Goal: Register for event/course

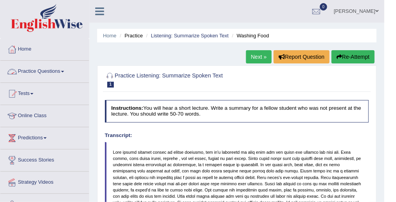
click at [51, 71] on link "Practice Questions" at bounding box center [44, 70] width 89 height 19
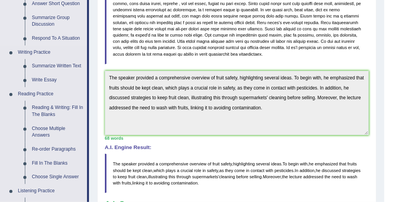
scroll to position [161, 0]
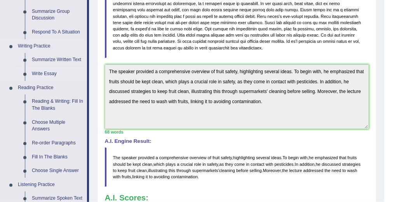
click at [41, 72] on link "Write Essay" at bounding box center [57, 74] width 59 height 14
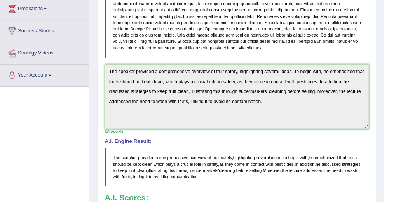
scroll to position [172, 0]
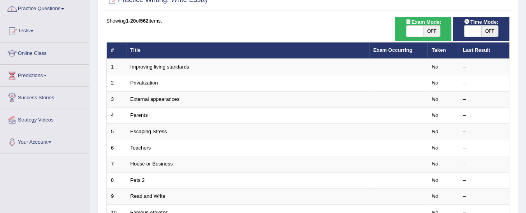
scroll to position [68, 0]
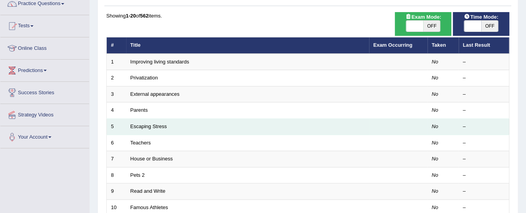
click at [217, 131] on td "Escaping Stress" at bounding box center [247, 127] width 243 height 16
click at [156, 127] on link "Escaping Stress" at bounding box center [148, 126] width 37 height 6
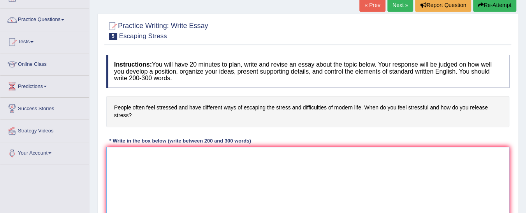
click at [247, 174] on textarea at bounding box center [307, 184] width 403 height 75
paste textarea "The increasing influence of (essay topic) on our lives has ignited numerous dis…"
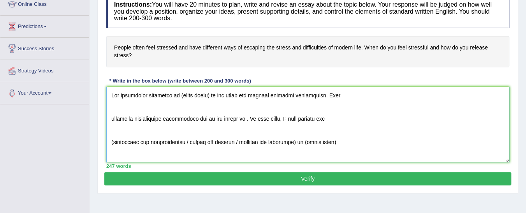
scroll to position [111, 0]
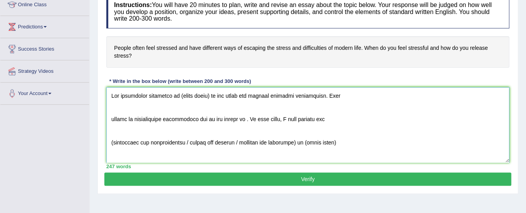
click at [206, 96] on textarea at bounding box center [307, 124] width 403 height 75
click at [210, 96] on textarea at bounding box center [307, 124] width 403 height 75
click at [110, 117] on textarea at bounding box center [307, 124] width 403 height 75
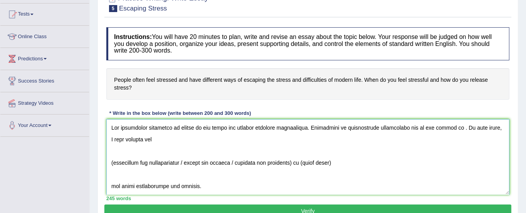
scroll to position [68, 0]
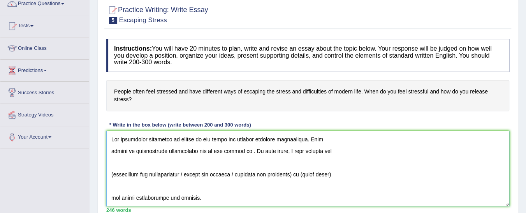
click at [195, 166] on textarea at bounding box center [307, 168] width 403 height 75
click at [242, 173] on textarea at bounding box center [307, 168] width 403 height 75
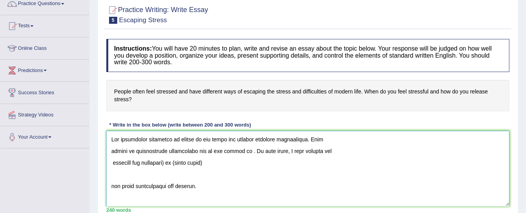
click at [213, 161] on textarea at bounding box center [307, 168] width 403 height 75
click at [171, 160] on textarea at bounding box center [307, 168] width 403 height 75
click at [235, 150] on textarea at bounding box center [307, 168] width 403 height 75
click at [112, 163] on textarea at bounding box center [307, 168] width 403 height 75
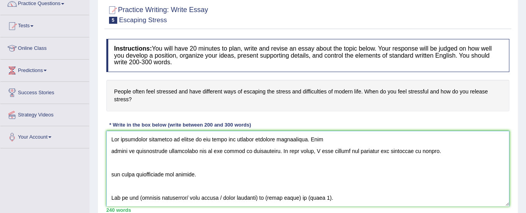
click at [109, 171] on textarea at bounding box center [307, 168] width 403 height 75
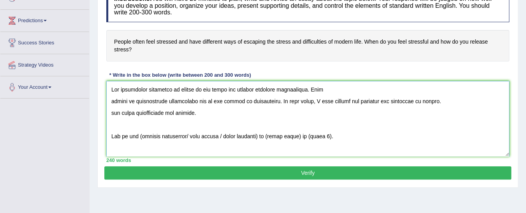
scroll to position [0, 0]
click at [110, 100] on textarea at bounding box center [307, 118] width 403 height 75
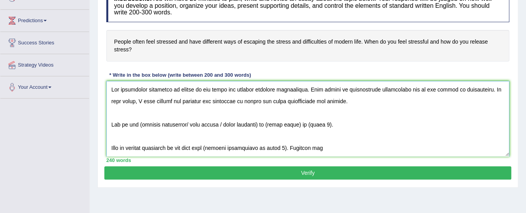
click at [110, 100] on textarea at bounding box center [307, 118] width 403 height 75
click at [231, 100] on textarea at bounding box center [307, 118] width 403 height 75
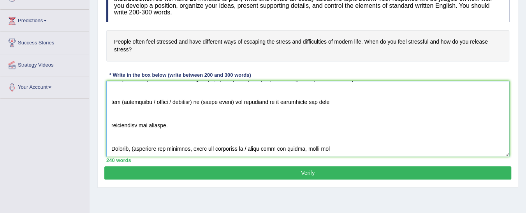
scroll to position [125, 0]
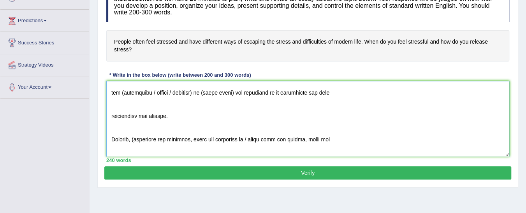
click at [111, 116] on textarea at bounding box center [307, 118] width 403 height 75
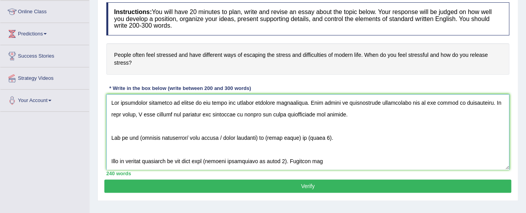
scroll to position [102, 0]
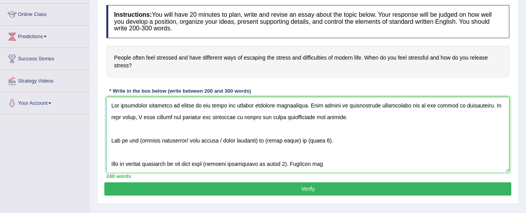
click at [112, 160] on textarea at bounding box center [307, 134] width 403 height 75
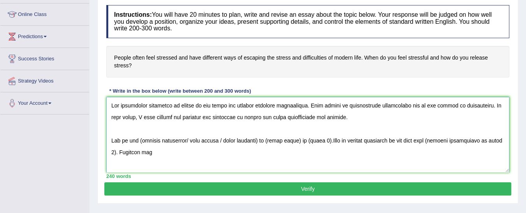
click at [112, 150] on textarea at bounding box center [307, 134] width 403 height 75
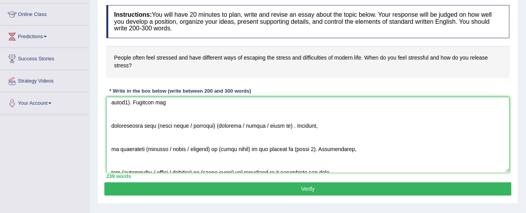
scroll to position [50, 0]
click at [111, 125] on textarea at bounding box center [307, 134] width 403 height 75
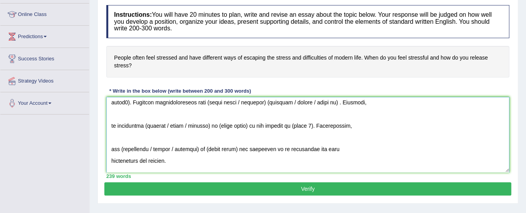
scroll to position [38, 0]
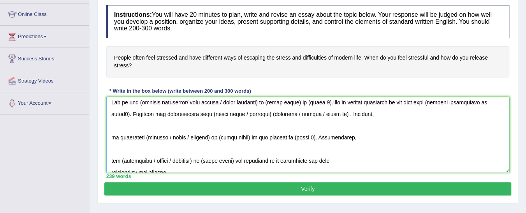
click at [111, 135] on textarea at bounding box center [307, 134] width 403 height 75
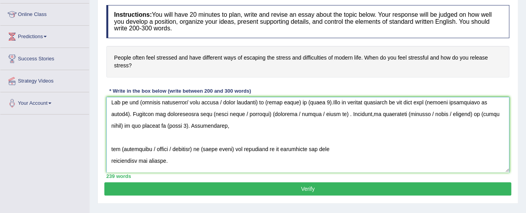
scroll to position [26, 0]
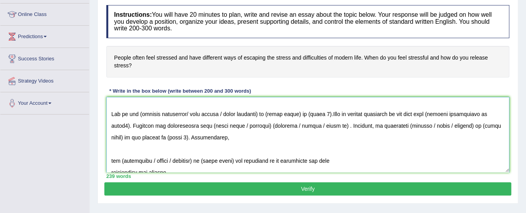
click at [111, 160] on textarea at bounding box center [307, 134] width 403 height 75
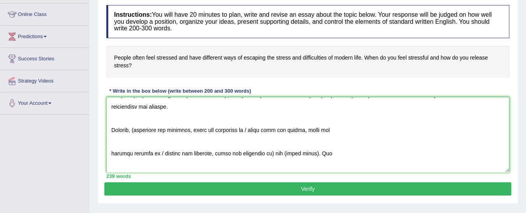
scroll to position [80, 0]
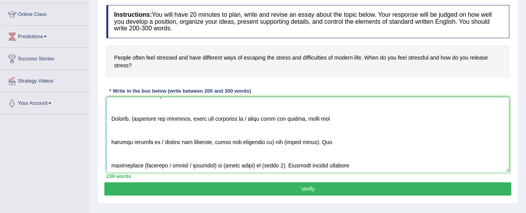
click at [112, 141] on textarea at bounding box center [307, 134] width 403 height 75
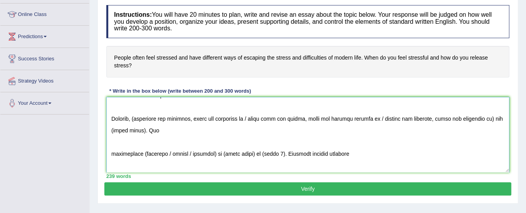
click at [112, 156] on textarea at bounding box center [307, 134] width 403 height 75
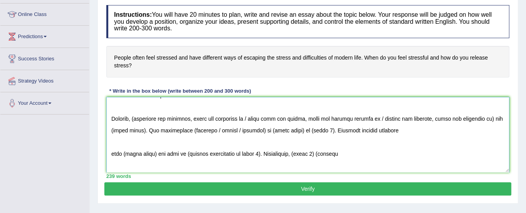
click at [109, 152] on textarea at bounding box center [307, 134] width 403 height 75
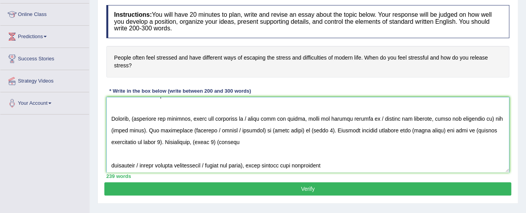
click at [110, 165] on textarea at bounding box center [307, 134] width 403 height 75
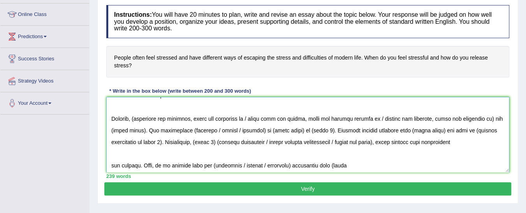
click at [110, 165] on textarea at bounding box center [307, 134] width 403 height 75
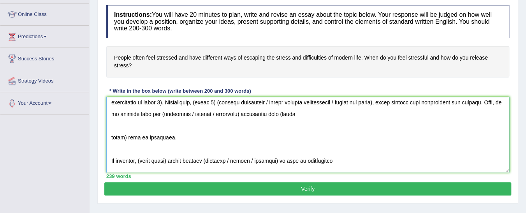
scroll to position [139, 0]
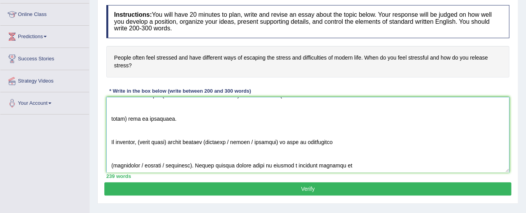
click at [112, 116] on textarea at bounding box center [307, 134] width 403 height 75
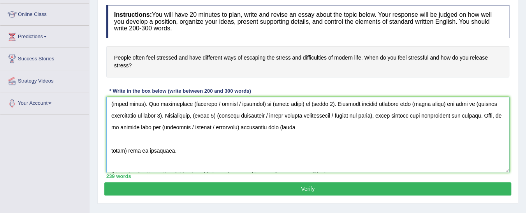
scroll to position [106, 0]
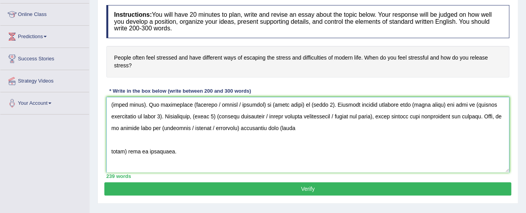
click at [118, 144] on textarea at bounding box center [307, 134] width 403 height 75
click at [111, 151] on textarea at bounding box center [307, 134] width 403 height 75
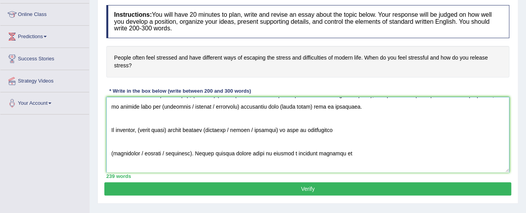
scroll to position [136, 0]
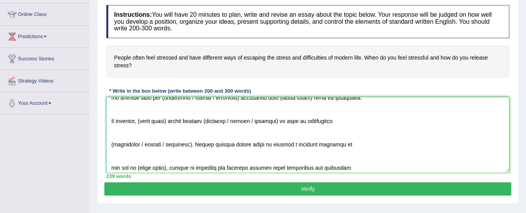
click at [110, 142] on textarea at bounding box center [307, 134] width 403 height 75
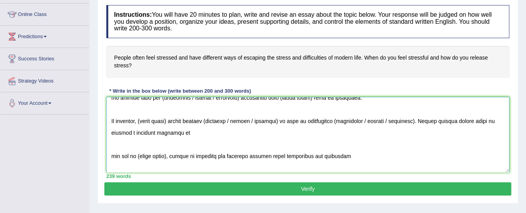
click at [111, 149] on textarea at bounding box center [307, 134] width 403 height 75
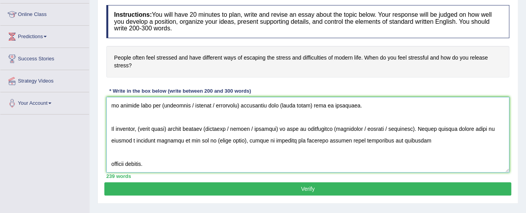
click at [111, 156] on textarea at bounding box center [307, 134] width 403 height 75
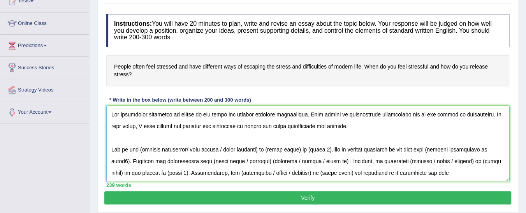
scroll to position [91, 0]
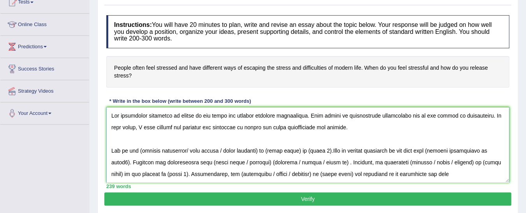
click at [469, 113] on textarea at bounding box center [307, 144] width 403 height 75
click at [255, 125] on textarea at bounding box center [307, 144] width 403 height 75
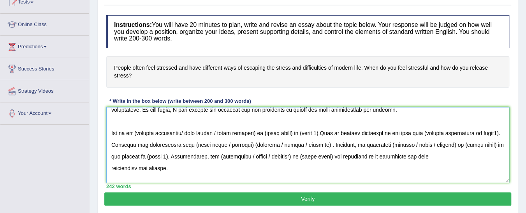
scroll to position [19, 0]
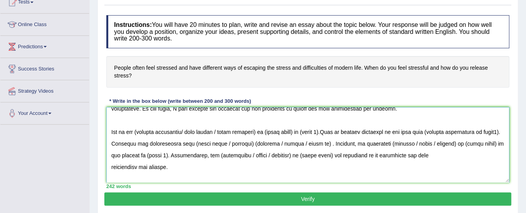
click at [226, 130] on textarea at bounding box center [307, 144] width 403 height 75
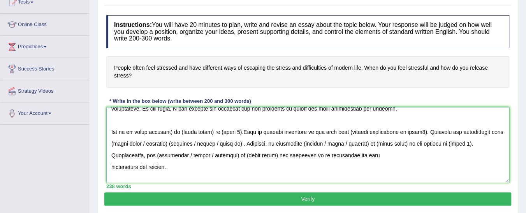
click at [177, 129] on textarea at bounding box center [307, 144] width 403 height 75
click at [214, 130] on textarea at bounding box center [307, 144] width 403 height 75
click at [225, 131] on textarea at bounding box center [307, 144] width 403 height 75
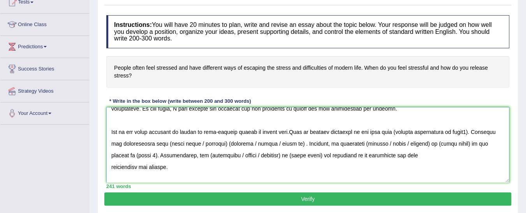
click at [288, 130] on textarea at bounding box center [307, 144] width 403 height 75
click at [386, 130] on textarea at bounding box center [307, 144] width 403 height 75
drag, startPoint x: 386, startPoint y: 130, endPoint x: 457, endPoint y: 133, distance: 70.5
click at [457, 133] on textarea at bounding box center [307, 144] width 403 height 75
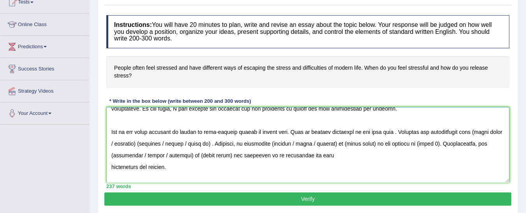
click at [167, 127] on textarea at bounding box center [307, 144] width 403 height 75
click at [275, 125] on textarea at bounding box center [307, 144] width 403 height 75
click at [309, 132] on textarea at bounding box center [307, 144] width 403 height 75
click at [379, 131] on textarea at bounding box center [307, 144] width 403 height 75
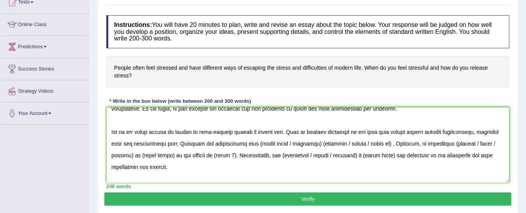
click at [432, 132] on textarea at bounding box center [307, 144] width 403 height 75
click at [461, 132] on textarea at bounding box center [307, 144] width 403 height 75
click at [159, 142] on textarea at bounding box center [307, 144] width 403 height 75
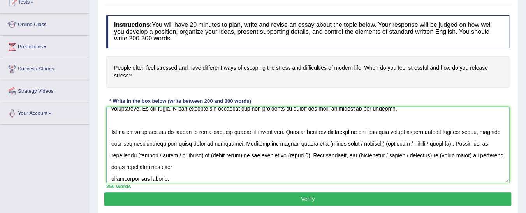
click at [195, 143] on textarea at bounding box center [307, 144] width 403 height 75
click at [233, 147] on textarea at bounding box center [307, 144] width 403 height 75
click at [263, 144] on textarea at bounding box center [307, 144] width 403 height 75
click at [327, 142] on textarea at bounding box center [307, 144] width 403 height 75
drag, startPoint x: 327, startPoint y: 142, endPoint x: 458, endPoint y: 146, distance: 130.8
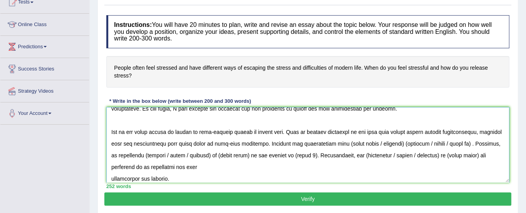
click at [458, 146] on textarea at bounding box center [307, 144] width 403 height 75
click at [159, 152] on textarea at bounding box center [307, 144] width 403 height 75
click at [174, 155] on textarea at bounding box center [307, 144] width 403 height 75
drag, startPoint x: 168, startPoint y: 153, endPoint x: 111, endPoint y: 153, distance: 57.2
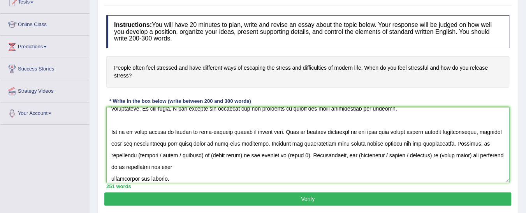
click at [111, 153] on textarea at bounding box center [307, 144] width 403 height 75
click at [170, 154] on textarea at bounding box center [307, 144] width 403 height 75
drag, startPoint x: 170, startPoint y: 154, endPoint x: 130, endPoint y: 153, distance: 39.7
click at [130, 153] on textarea at bounding box center [307, 144] width 403 height 75
click at [204, 157] on textarea at bounding box center [307, 144] width 403 height 75
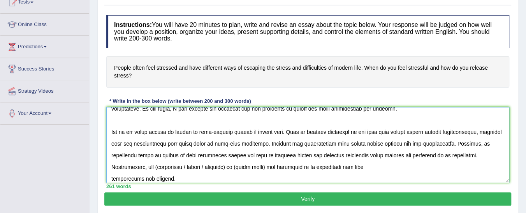
click at [218, 166] on textarea at bounding box center [307, 144] width 403 height 75
click at [230, 166] on textarea at bounding box center [307, 144] width 403 height 75
click at [229, 166] on textarea at bounding box center [307, 144] width 403 height 75
click at [230, 166] on textarea at bounding box center [307, 144] width 403 height 75
click at [218, 165] on textarea at bounding box center [307, 144] width 403 height 75
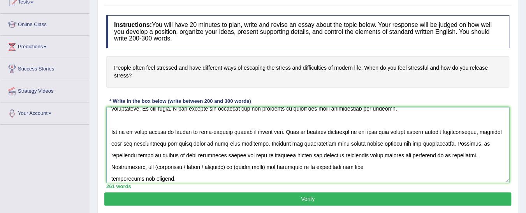
click at [229, 166] on textarea at bounding box center [307, 144] width 403 height 75
drag, startPoint x: 229, startPoint y: 166, endPoint x: 109, endPoint y: 165, distance: 119.8
click at [109, 165] on textarea at bounding box center [307, 144] width 403 height 75
click at [110, 172] on textarea at bounding box center [307, 144] width 403 height 75
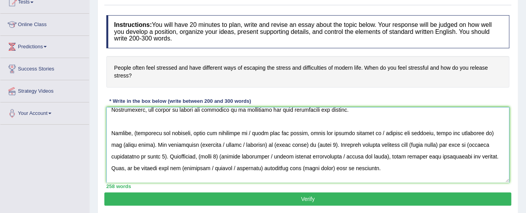
scroll to position [79, 0]
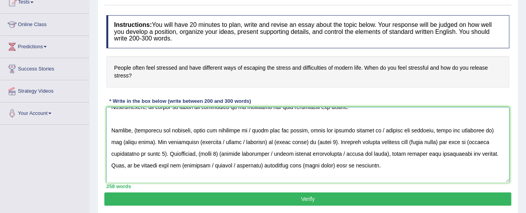
click at [252, 128] on textarea at bounding box center [307, 144] width 403 height 75
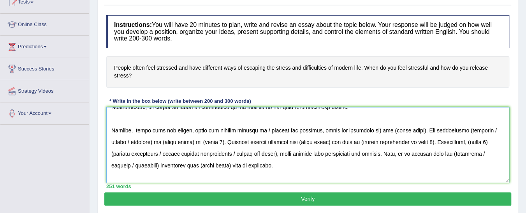
click at [191, 129] on textarea at bounding box center [307, 144] width 403 height 75
click at [220, 131] on textarea at bounding box center [307, 144] width 403 height 75
click at [316, 131] on textarea at bounding box center [307, 144] width 403 height 75
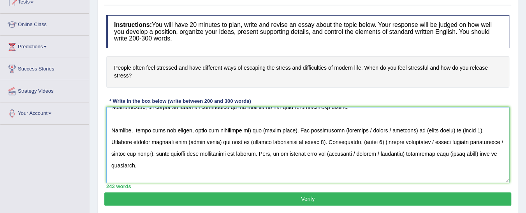
click at [245, 130] on textarea at bounding box center [307, 144] width 403 height 75
click at [284, 128] on textarea at bounding box center [307, 144] width 403 height 75
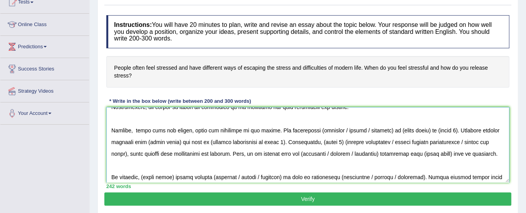
click at [354, 128] on textarea at bounding box center [307, 144] width 403 height 75
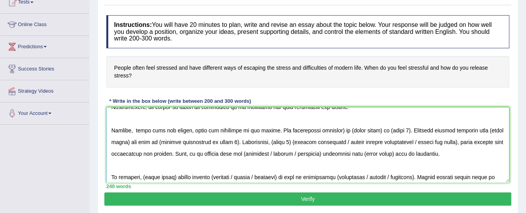
click at [368, 128] on textarea at bounding box center [307, 144] width 403 height 75
click at [331, 128] on textarea at bounding box center [307, 144] width 403 height 75
click at [375, 129] on textarea at bounding box center [307, 144] width 403 height 75
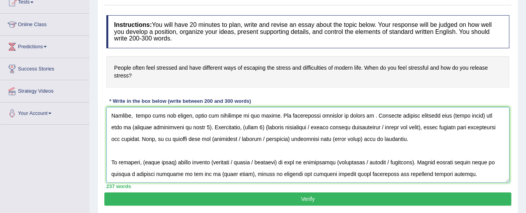
scroll to position [93, 0]
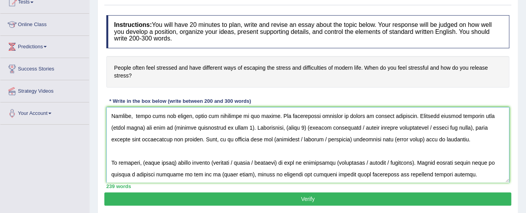
click at [126, 126] on textarea at bounding box center [307, 144] width 403 height 75
click at [213, 129] on textarea at bounding box center [307, 144] width 403 height 75
click at [134, 126] on textarea at bounding box center [307, 144] width 403 height 75
click at [203, 126] on textarea at bounding box center [307, 144] width 403 height 75
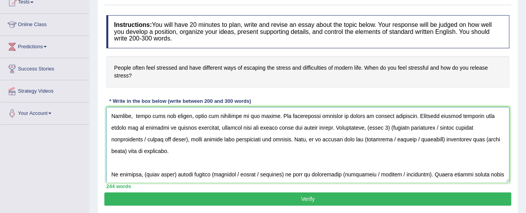
click at [469, 114] on textarea at bounding box center [307, 144] width 403 height 75
click at [151, 130] on textarea at bounding box center [307, 144] width 403 height 75
click at [144, 126] on textarea at bounding box center [307, 144] width 403 height 75
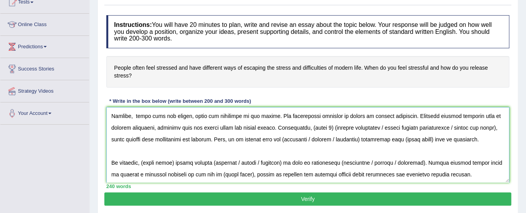
click at [210, 127] on textarea at bounding box center [307, 144] width 403 height 75
click at [239, 124] on textarea at bounding box center [307, 144] width 403 height 75
click at [274, 128] on textarea at bounding box center [307, 144] width 403 height 75
click at [315, 126] on textarea at bounding box center [307, 144] width 403 height 75
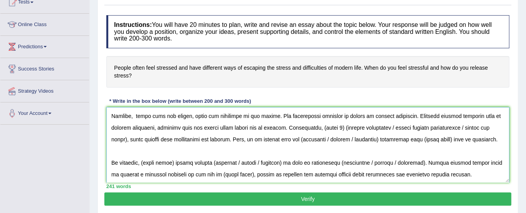
click at [315, 126] on textarea at bounding box center [307, 144] width 403 height 75
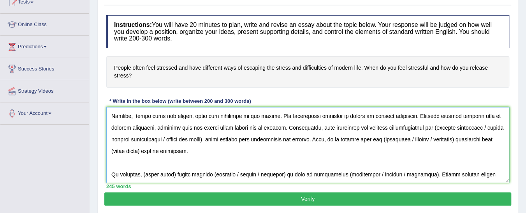
click at [165, 140] on textarea at bounding box center [307, 144] width 403 height 75
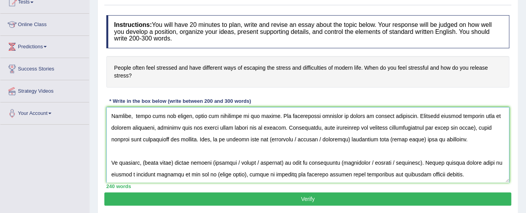
click at [172, 140] on textarea at bounding box center [307, 144] width 403 height 75
click at [465, 125] on textarea at bounding box center [307, 144] width 403 height 75
click at [470, 125] on textarea at bounding box center [307, 144] width 403 height 75
click at [443, 131] on textarea at bounding box center [307, 144] width 403 height 75
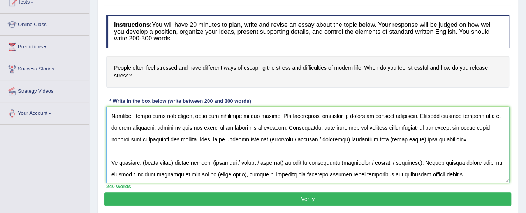
click at [446, 130] on textarea at bounding box center [307, 144] width 403 height 75
click at [317, 137] on textarea at bounding box center [307, 144] width 403 height 75
click at [355, 137] on textarea at bounding box center [307, 144] width 403 height 75
click at [175, 160] on textarea at bounding box center [307, 144] width 403 height 75
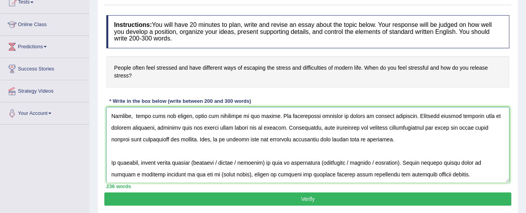
click at [242, 159] on textarea at bounding box center [307, 144] width 403 height 75
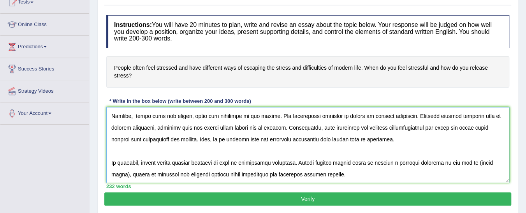
click at [125, 175] on textarea at bounding box center [307, 144] width 403 height 75
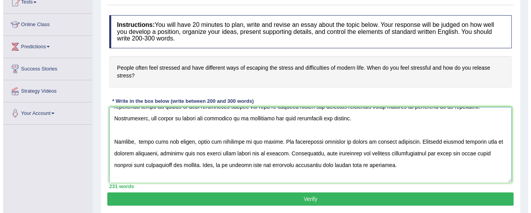
scroll to position [0, 0]
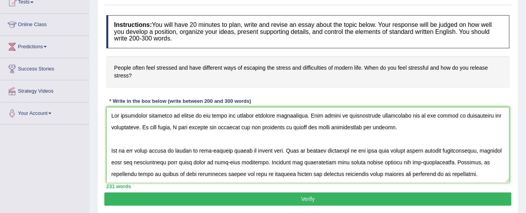
click at [401, 128] on textarea at bounding box center [307, 144] width 403 height 75
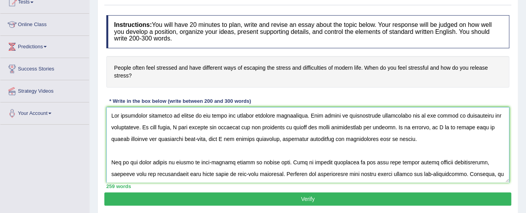
type textarea "The increasing influence of stress on our lives has ignited numerous discussion…"
click at [324, 196] on button "Verify" at bounding box center [307, 198] width 407 height 13
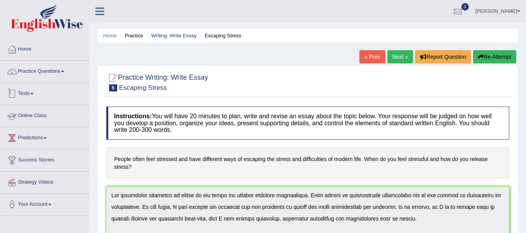
click at [29, 96] on link "Tests" at bounding box center [44, 92] width 89 height 19
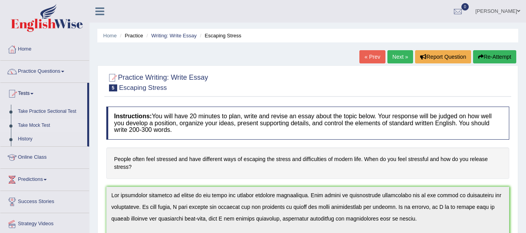
click at [48, 121] on link "Take Mock Test" at bounding box center [50, 126] width 73 height 14
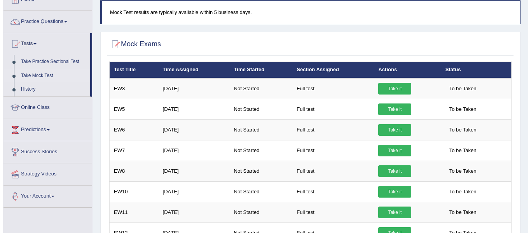
scroll to position [50, 0]
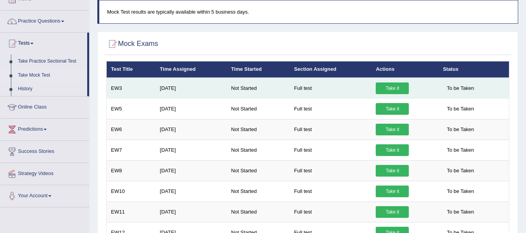
click at [391, 88] on link "Take it" at bounding box center [391, 88] width 33 height 12
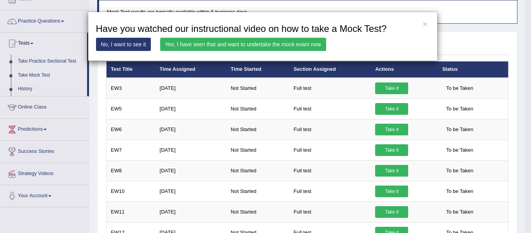
click at [130, 45] on link "No, I want to see it" at bounding box center [123, 44] width 55 height 13
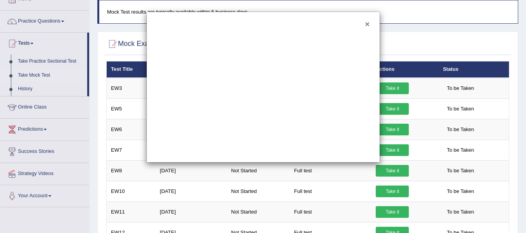
click at [369, 23] on button "×" at bounding box center [367, 24] width 5 height 8
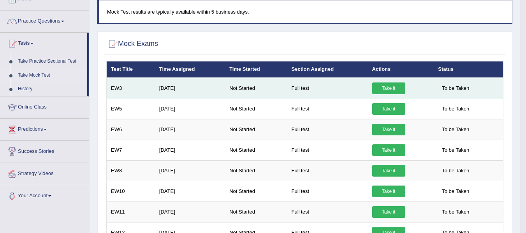
click at [383, 88] on link "Take it" at bounding box center [388, 88] width 33 height 12
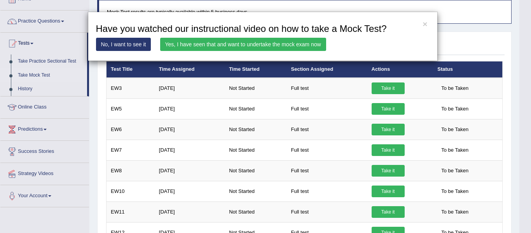
click at [260, 43] on link "Yes, I have seen that and want to undertake the mock exam now" at bounding box center [243, 44] width 166 height 13
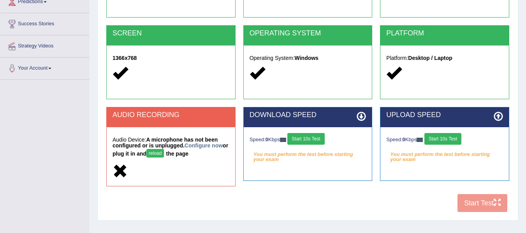
click at [164, 152] on button "reload" at bounding box center [155, 153] width 18 height 9
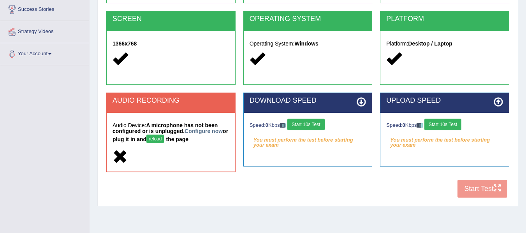
click at [207, 126] on strong "A microphone has not been configured or is unplugged. Configure now or plug it …" at bounding box center [170, 132] width 116 height 20
click at [206, 132] on link "Configure now" at bounding box center [203, 131] width 38 height 6
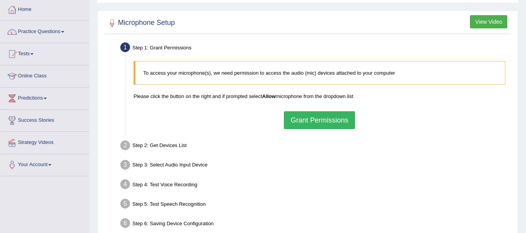
click at [329, 124] on button "Grant Permissions" at bounding box center [319, 120] width 71 height 18
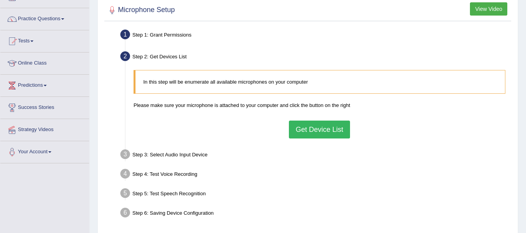
scroll to position [70, 0]
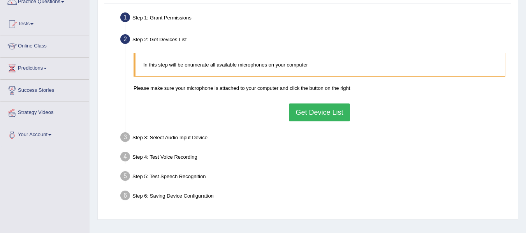
click at [321, 118] on button "Get Device List" at bounding box center [319, 112] width 61 height 18
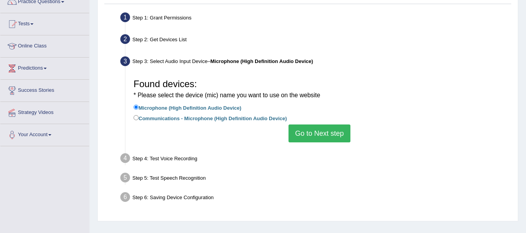
click at [312, 139] on button "Go to Next step" at bounding box center [319, 134] width 62 height 18
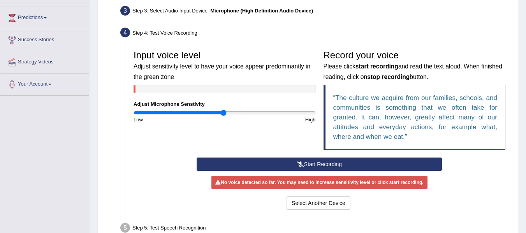
scroll to position [121, 0]
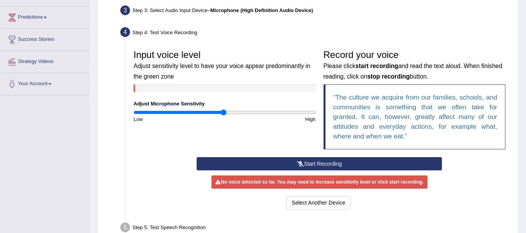
click at [285, 158] on button "Start Recording" at bounding box center [318, 163] width 245 height 13
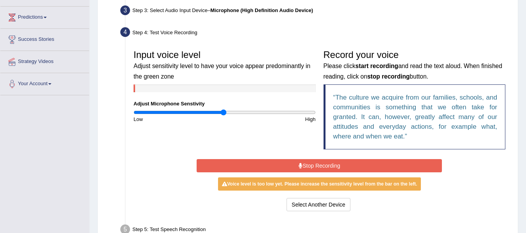
click at [312, 163] on button "Stop Recording" at bounding box center [318, 165] width 245 height 13
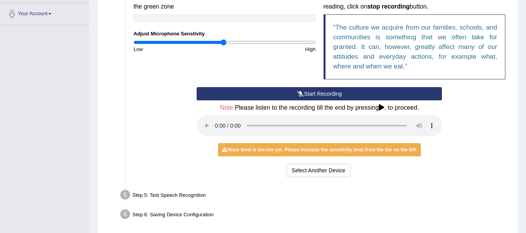
scroll to position [182, 0]
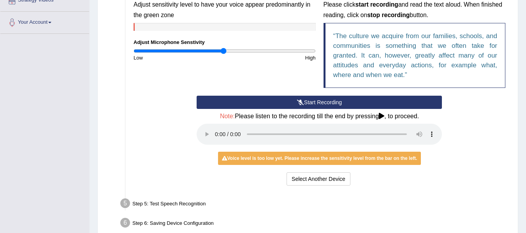
click at [381, 113] on icon at bounding box center [381, 116] width 5 height 6
click at [324, 177] on button "Select Another Device" at bounding box center [318, 178] width 64 height 13
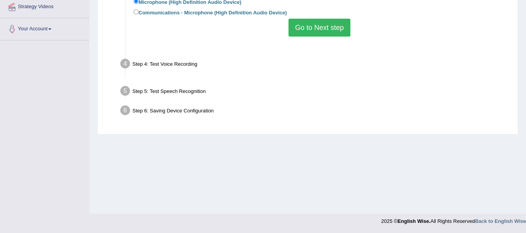
scroll to position [175, 0]
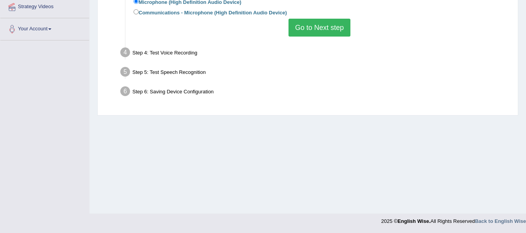
click at [310, 42] on ul "Step 1: Grant Permissions To access your microphone(s), we need permission to a…" at bounding box center [307, 2] width 403 height 197
click at [309, 33] on button "Go to Next step" at bounding box center [319, 28] width 62 height 18
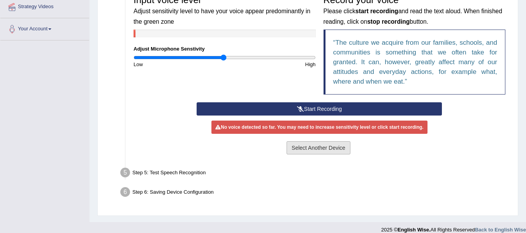
click at [318, 144] on button "Select Another Device" at bounding box center [318, 147] width 64 height 13
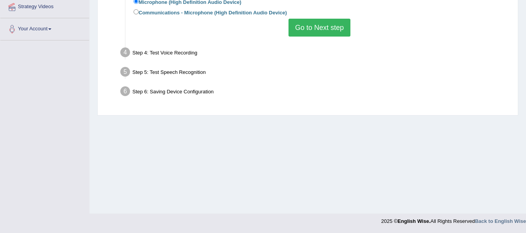
click at [134, 8] on label "Communications - Microphone (High Definition Audio Device)" at bounding box center [209, 12] width 153 height 9
click at [134, 9] on input "Communications - Microphone (High Definition Audio Device)" at bounding box center [135, 11] width 5 height 5
radio input "true"
click at [309, 25] on button "Go to Next step" at bounding box center [319, 28] width 62 height 18
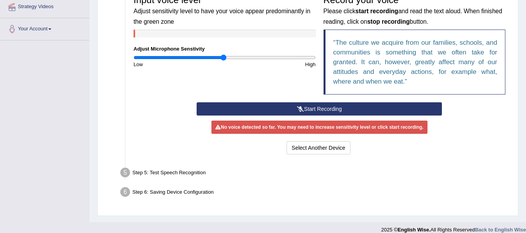
click at [274, 109] on button "Start Recording" at bounding box center [318, 108] width 245 height 13
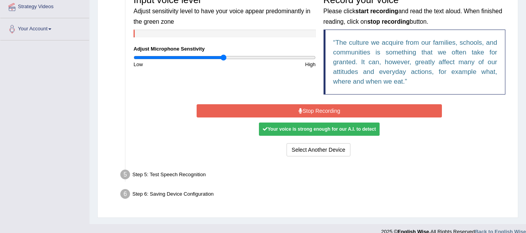
click at [304, 113] on button "Stop Recording" at bounding box center [318, 110] width 245 height 13
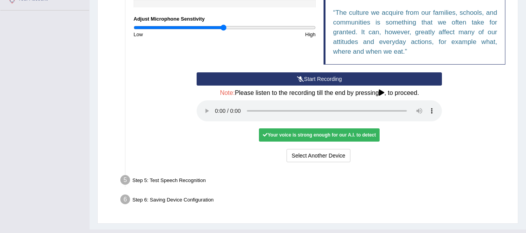
scroll to position [221, 0]
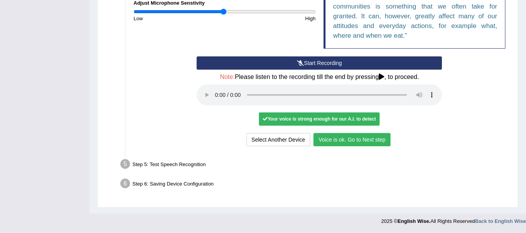
click at [124, 160] on li "Step 5: Test Speech Recognition Text to read The culture we acquire from our fa…" at bounding box center [315, 165] width 387 height 17
click at [378, 135] on button "Voice is ok. Go to Next step" at bounding box center [351, 139] width 77 height 13
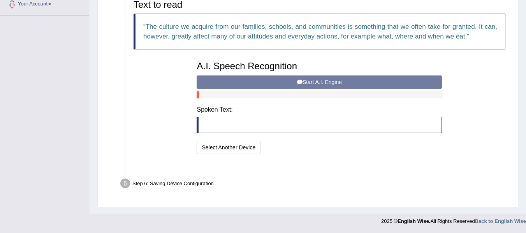
click at [378, 135] on ul "Step 1: Grant Permissions To access your microphone(s), we need permission to a…" at bounding box center [307, 36] width 403 height 314
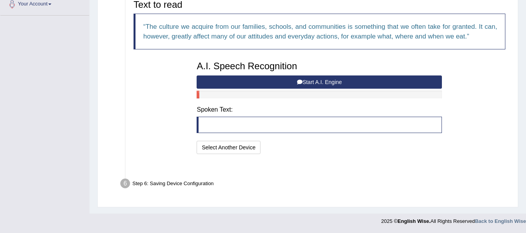
scroll to position [181, 0]
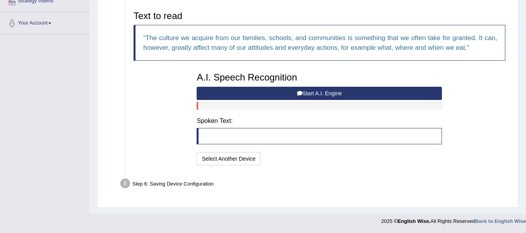
click at [125, 182] on li "Step 6: Saving Device Configuration Your Microphone Settings: Selected Device C…" at bounding box center [315, 184] width 387 height 17
click at [321, 93] on button "Start A.I. Engine" at bounding box center [318, 93] width 245 height 13
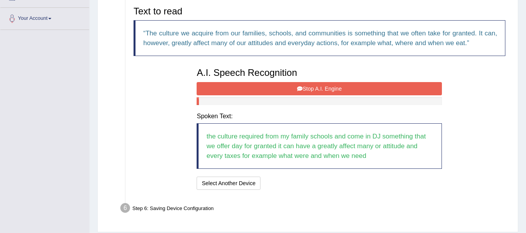
scroll to position [210, 0]
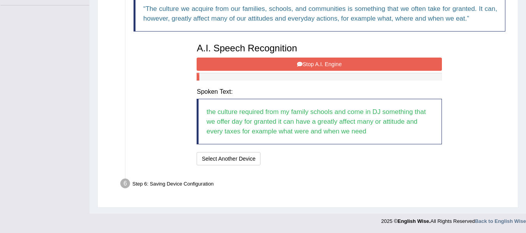
click at [181, 183] on div "Step 6: Saving Device Configuration" at bounding box center [315, 184] width 397 height 17
click at [316, 63] on button "Stop A.I. Engine" at bounding box center [318, 64] width 245 height 13
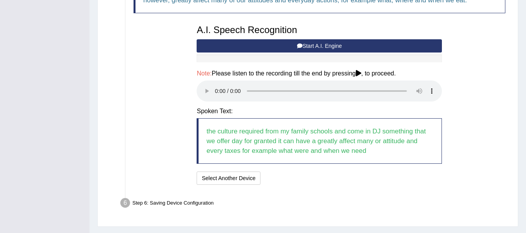
scroll to position [248, 0]
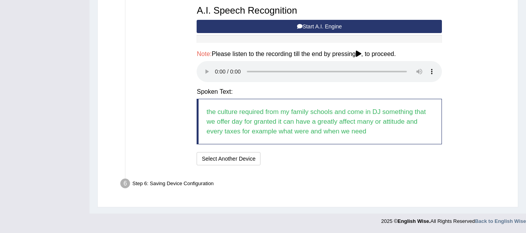
click at [183, 183] on div "Step 6: Saving Device Configuration" at bounding box center [315, 184] width 397 height 17
click at [122, 184] on li "Step 6: Saving Device Configuration Your Microphone Settings: Selected Device C…" at bounding box center [315, 184] width 387 height 17
click at [244, 151] on div "A.I. Speech Recognition Start A.I. Engine Stop A.I. Engine Note: Please listen …" at bounding box center [319, 85] width 253 height 166
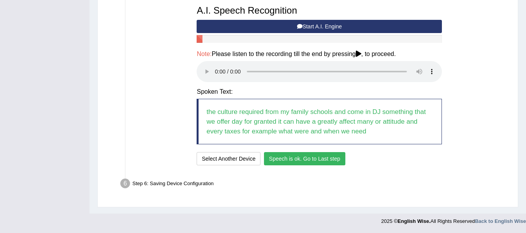
click at [286, 165] on button "Speech is ok. Go to Last step" at bounding box center [304, 158] width 81 height 13
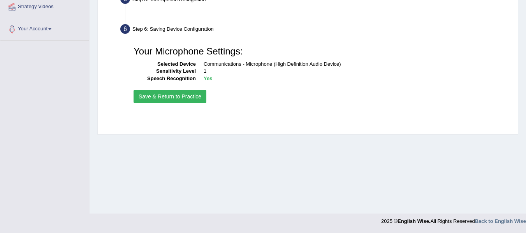
scroll to position [175, 0]
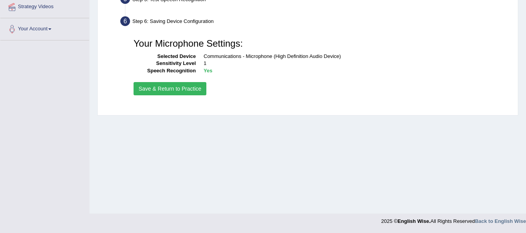
click at [181, 89] on button "Save & Return to Practice" at bounding box center [169, 88] width 73 height 13
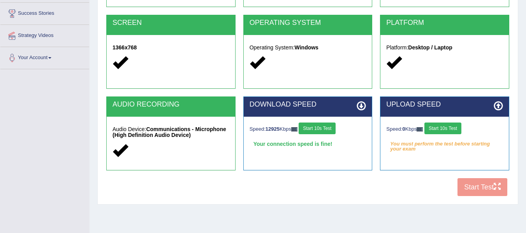
click at [452, 129] on button "Start 10s Test" at bounding box center [442, 129] width 37 height 12
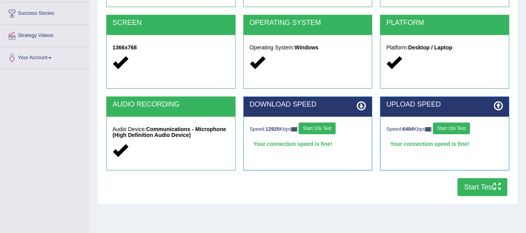
click at [469, 194] on button "Start Test" at bounding box center [482, 187] width 50 height 18
